Goal: Task Accomplishment & Management: Use online tool/utility

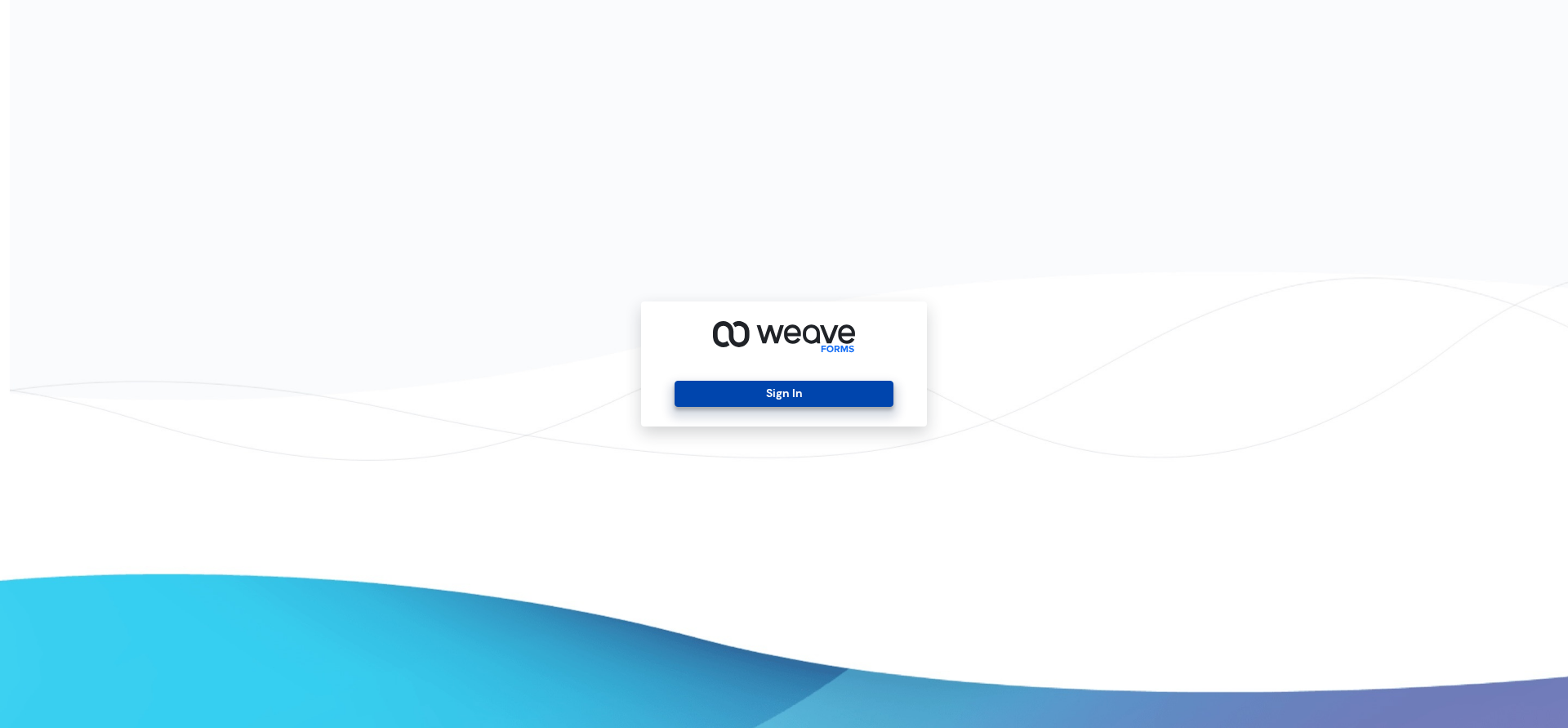
click at [807, 401] on button "Sign In" at bounding box center [783, 393] width 219 height 26
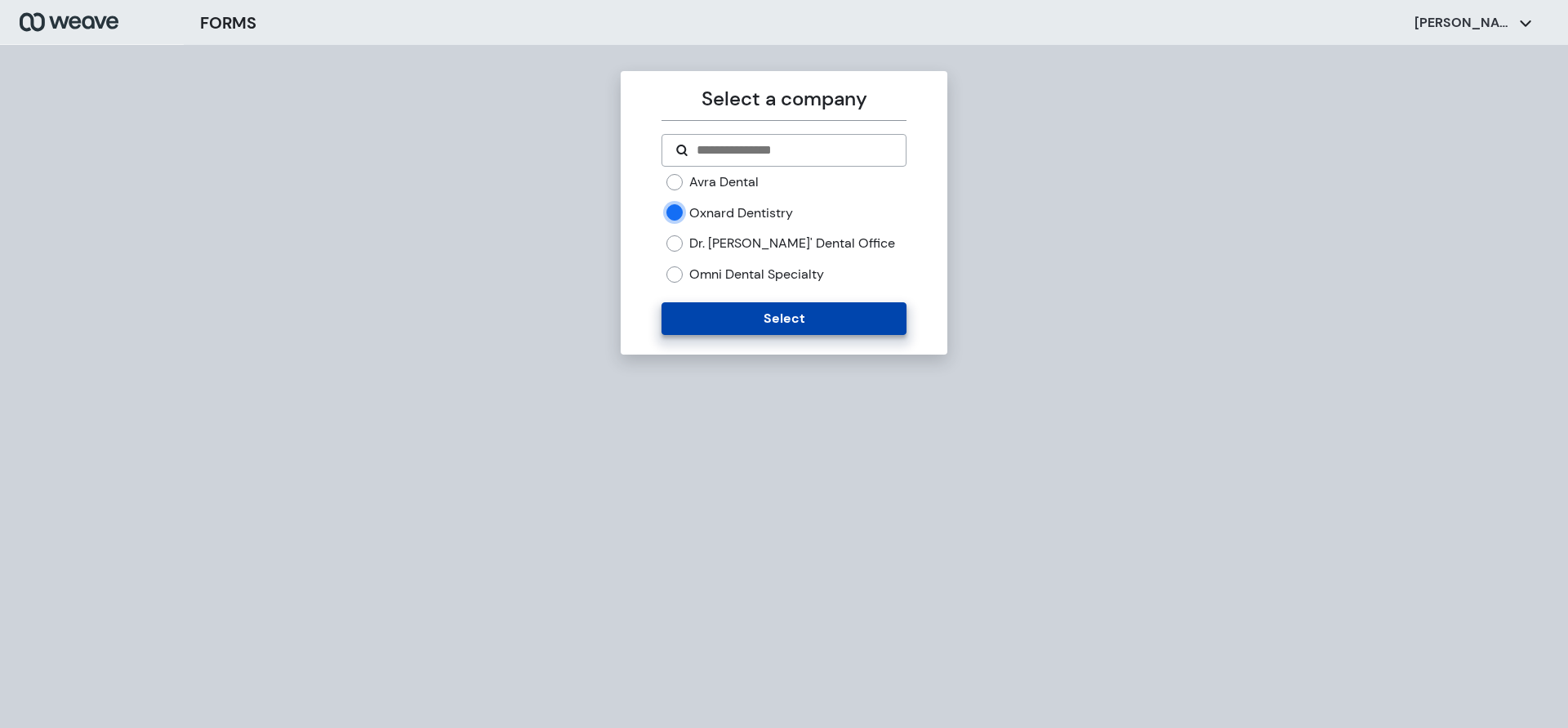
click at [738, 327] on button "Select" at bounding box center [784, 318] width 244 height 33
